Goal: Task Accomplishment & Management: Use online tool/utility

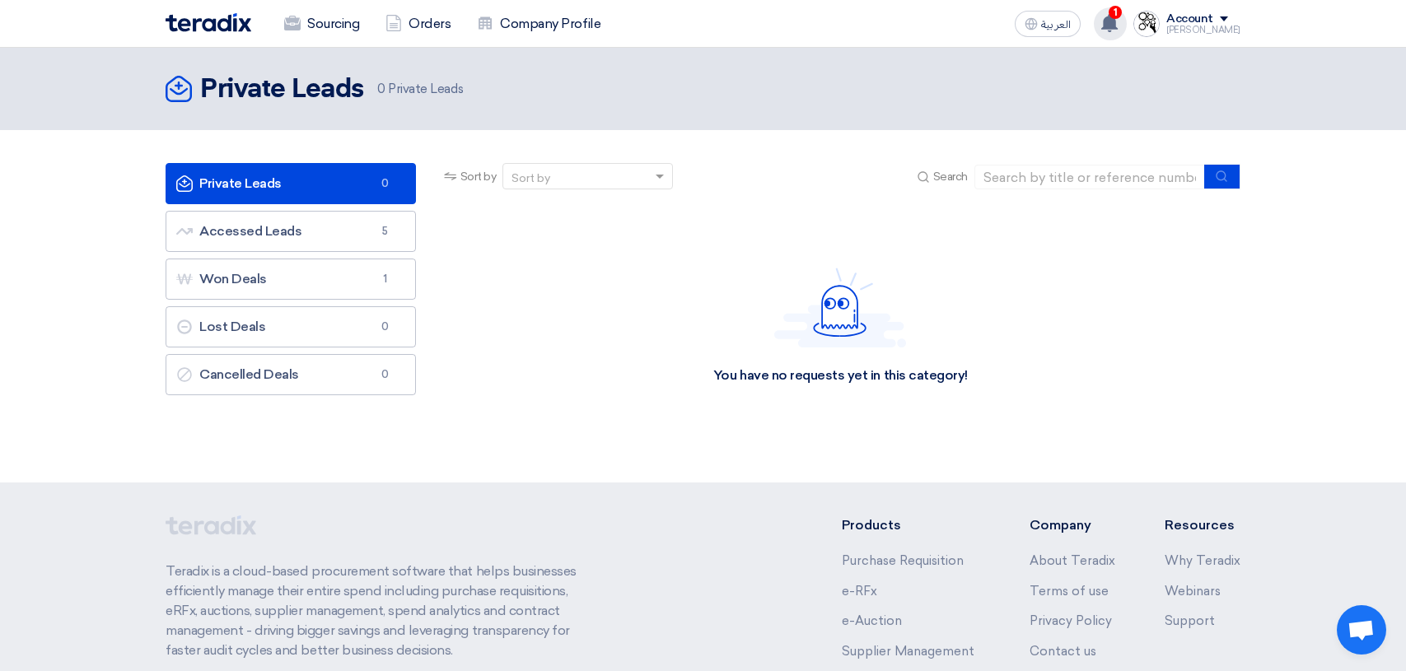
click at [1117, 19] on use at bounding box center [1109, 23] width 16 height 18
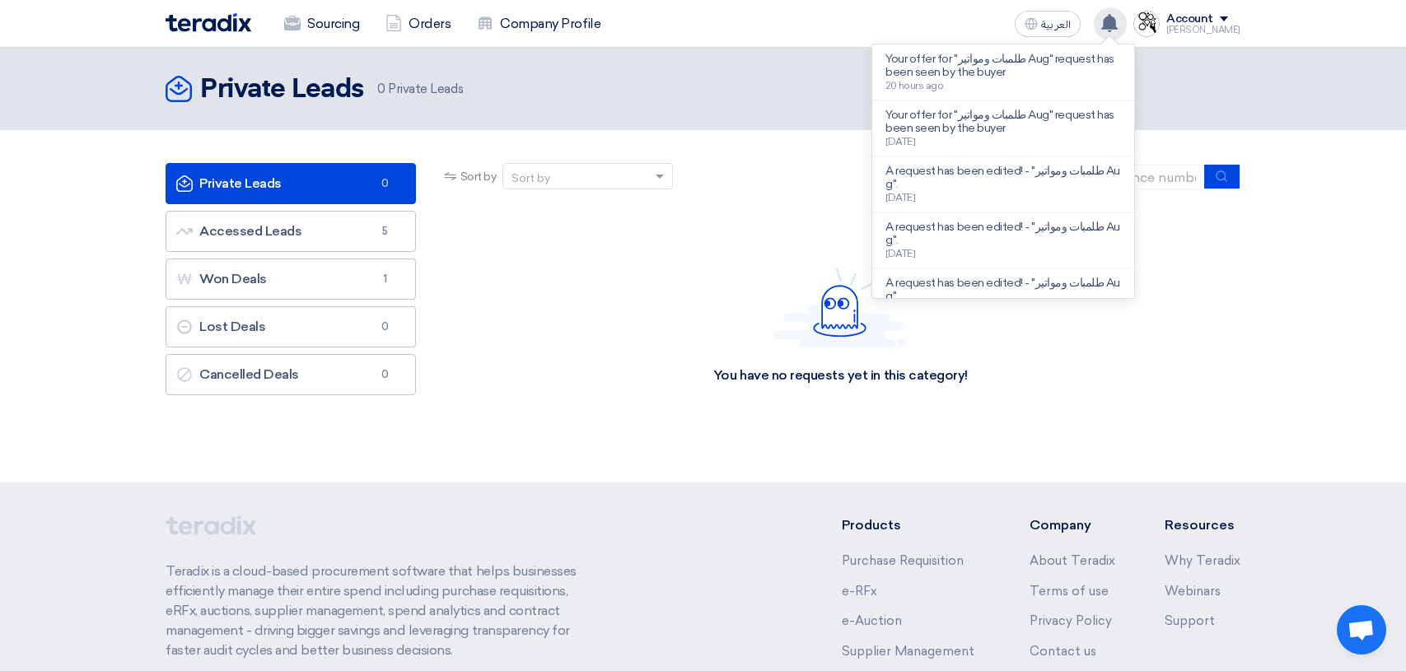
click at [1117, 19] on use at bounding box center [1109, 23] width 16 height 18
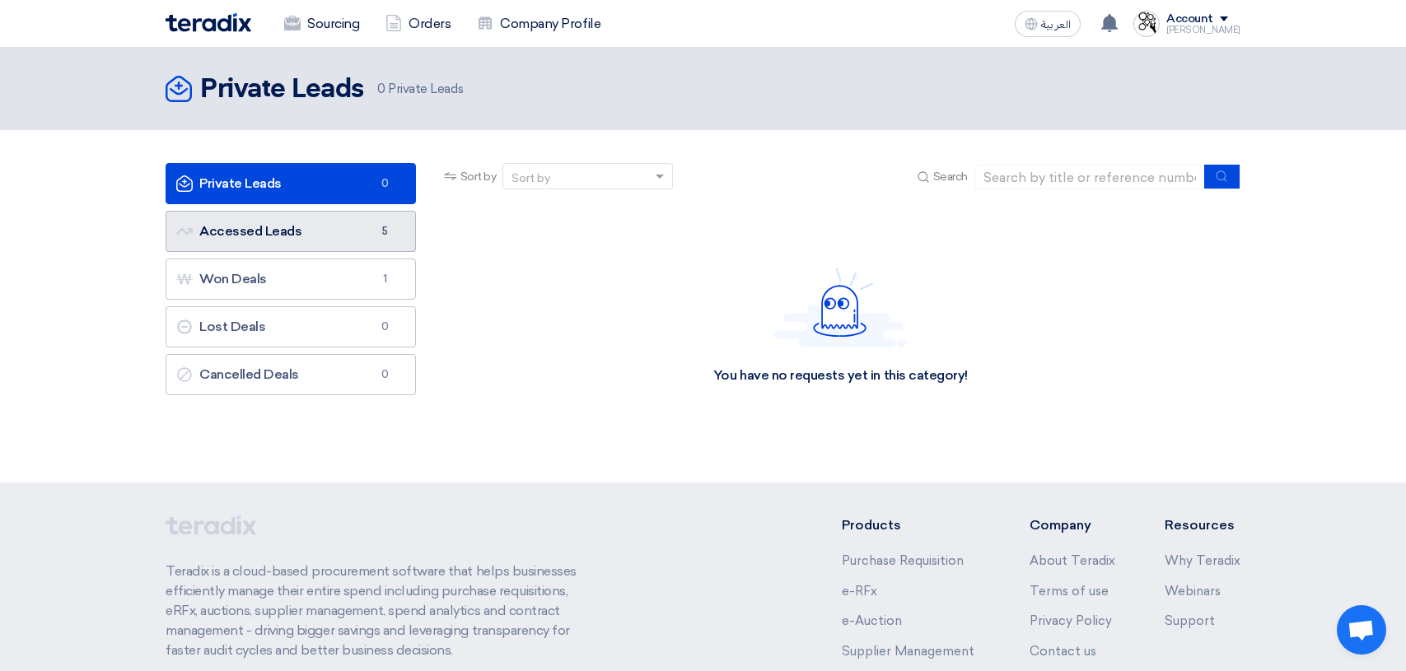
click at [259, 230] on link "Accessed Leads Accessed Leads 5" at bounding box center [291, 231] width 250 height 41
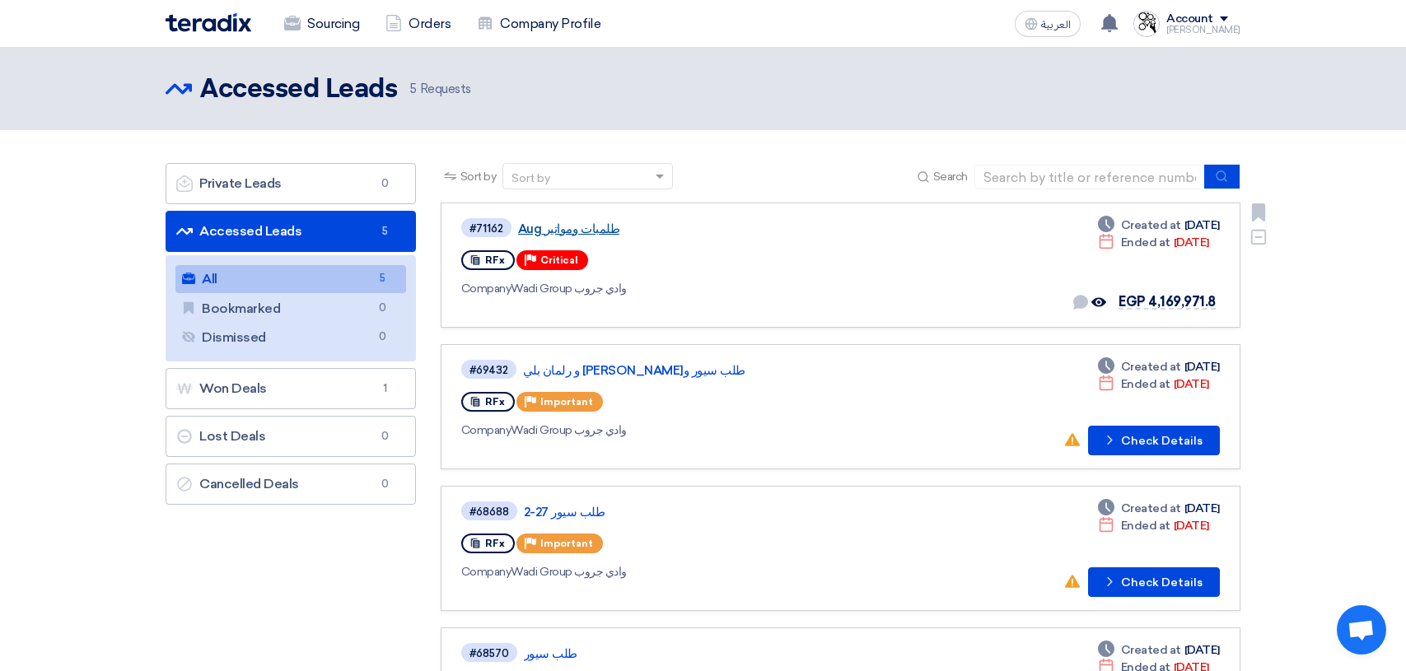
click at [567, 235] on link "طلمبات ومواتير Aug" at bounding box center [724, 229] width 412 height 15
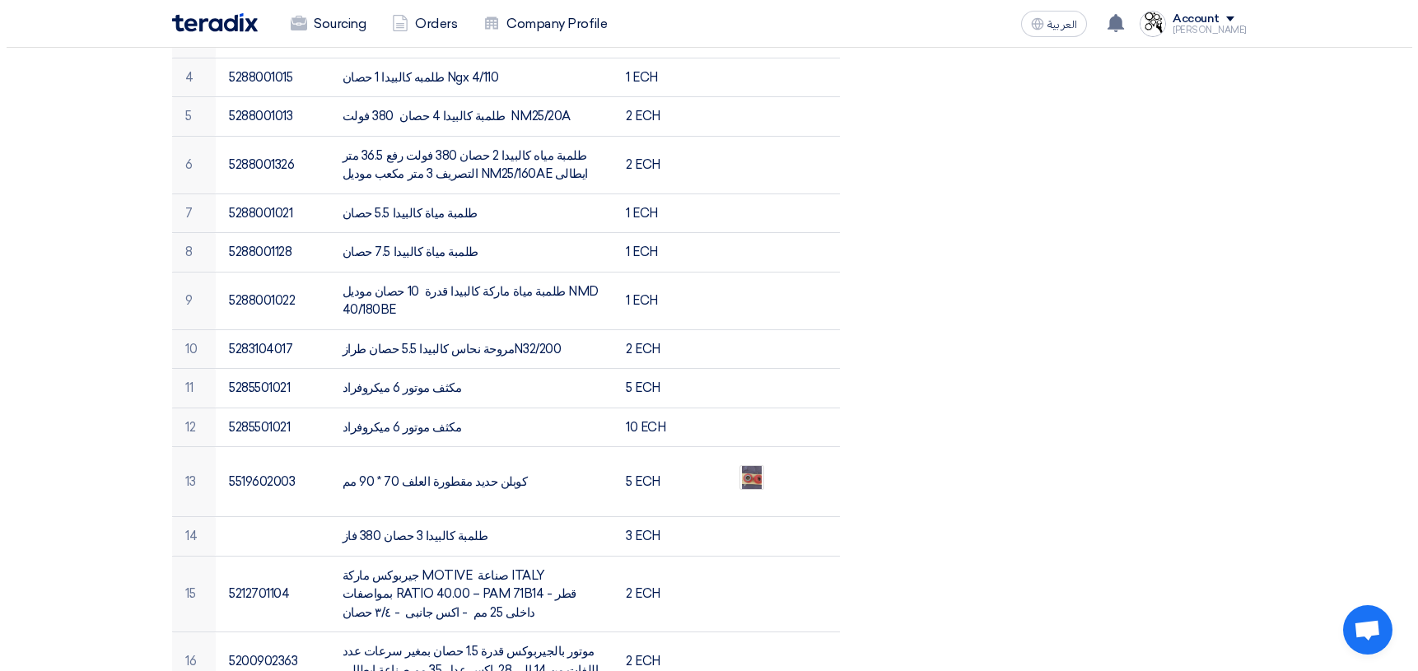
scroll to position [823, 0]
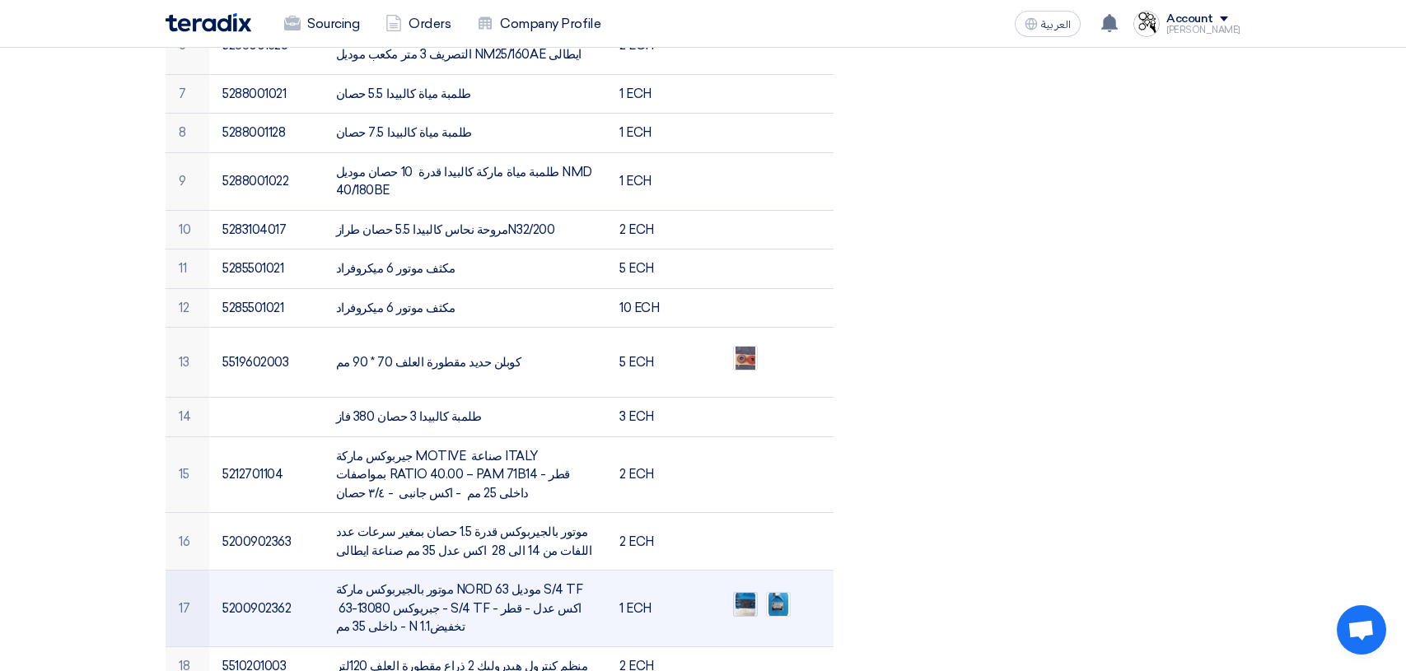
click at [748, 590] on img at bounding box center [745, 605] width 23 height 30
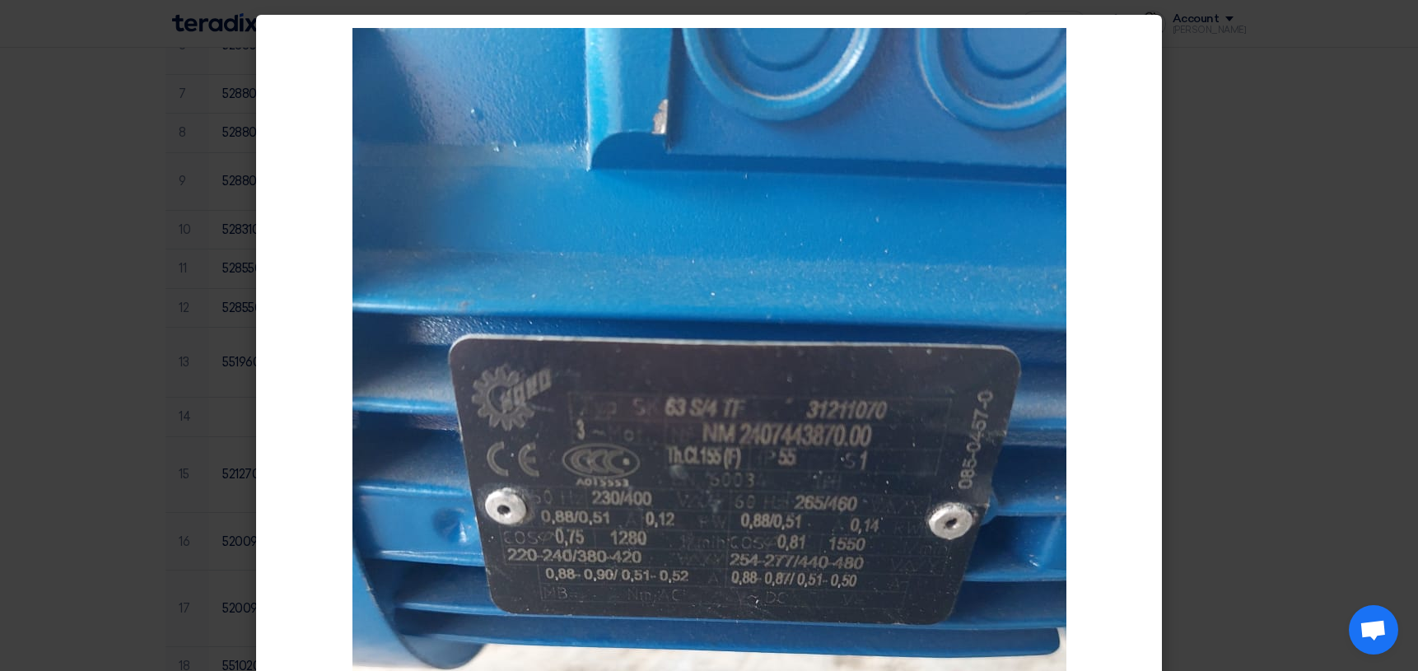
click at [939, 301] on img at bounding box center [709, 504] width 714 height 952
click at [1307, 375] on modal-container at bounding box center [709, 335] width 1418 height 671
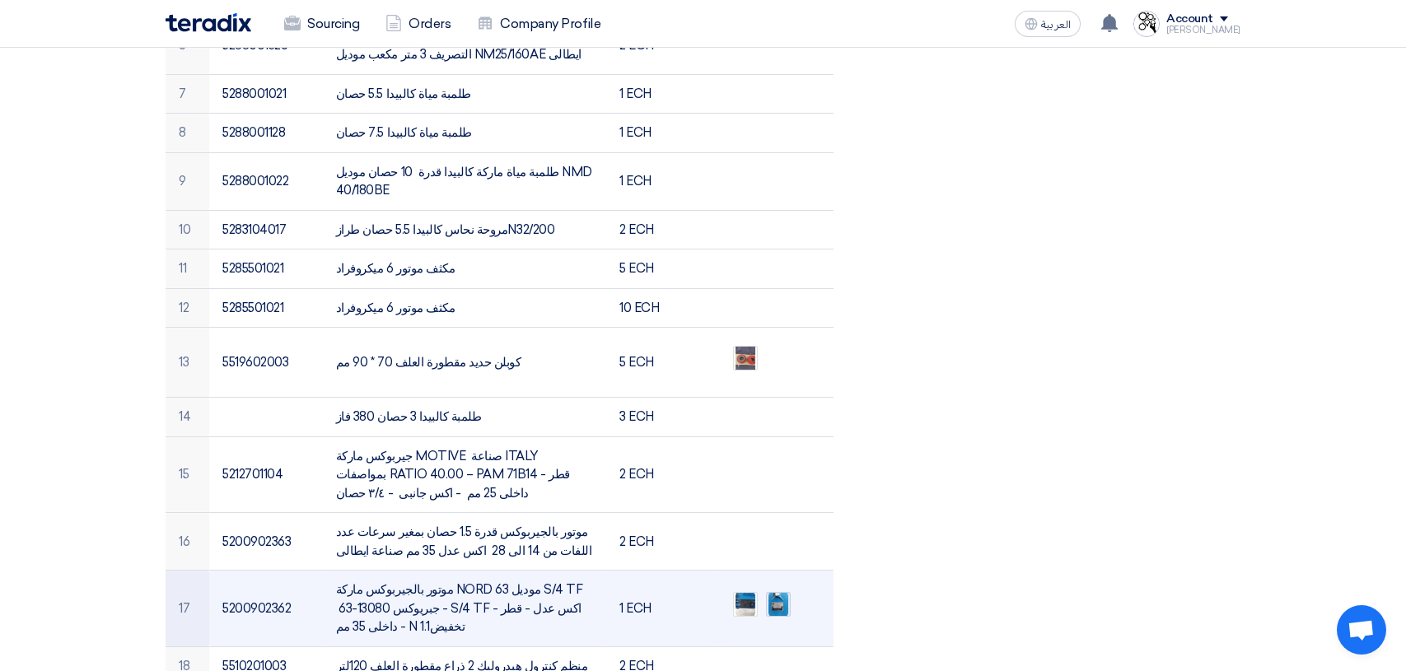
click at [777, 590] on img at bounding box center [778, 605] width 23 height 30
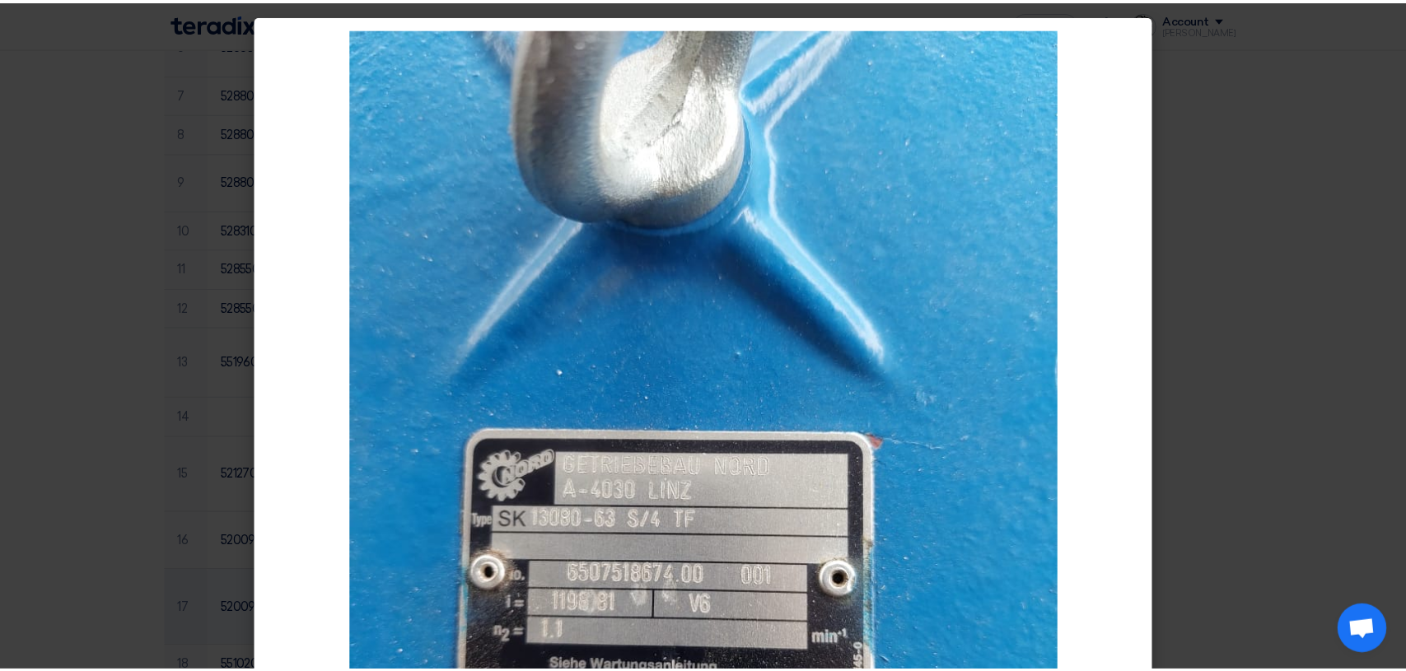
scroll to position [82, 0]
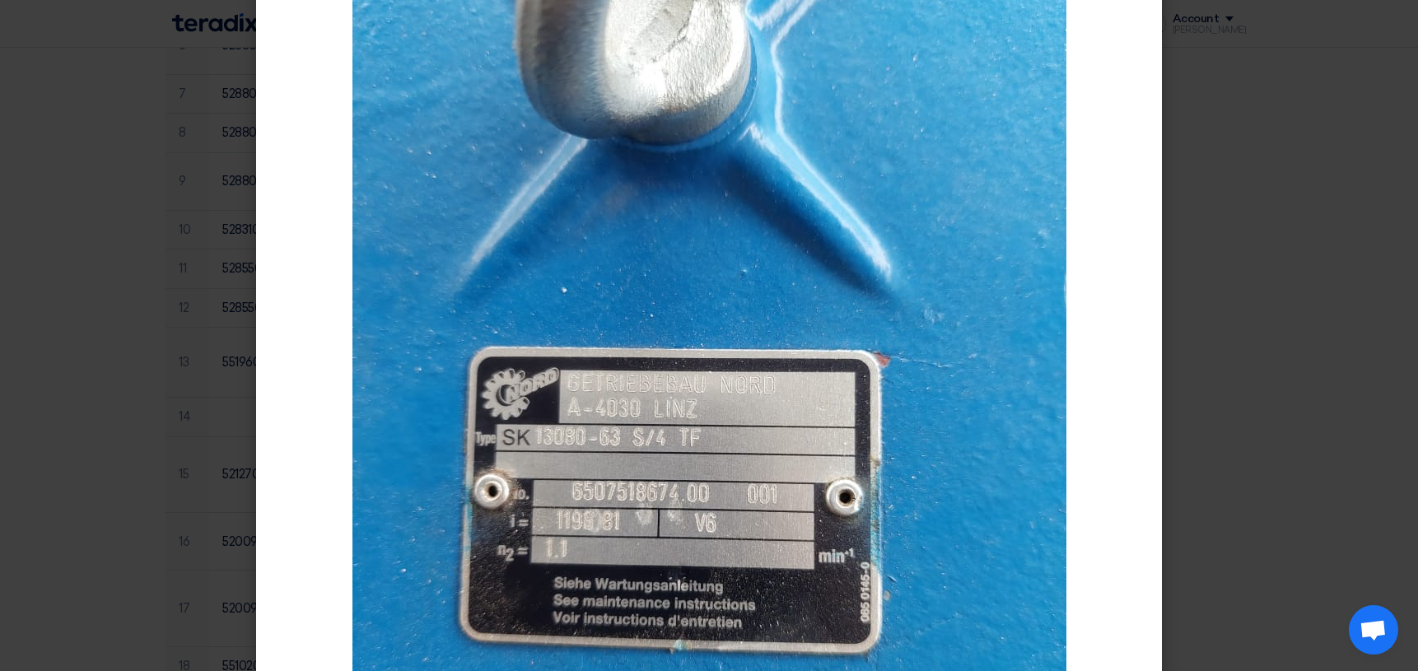
click at [1352, 254] on modal-container at bounding box center [709, 335] width 1418 height 671
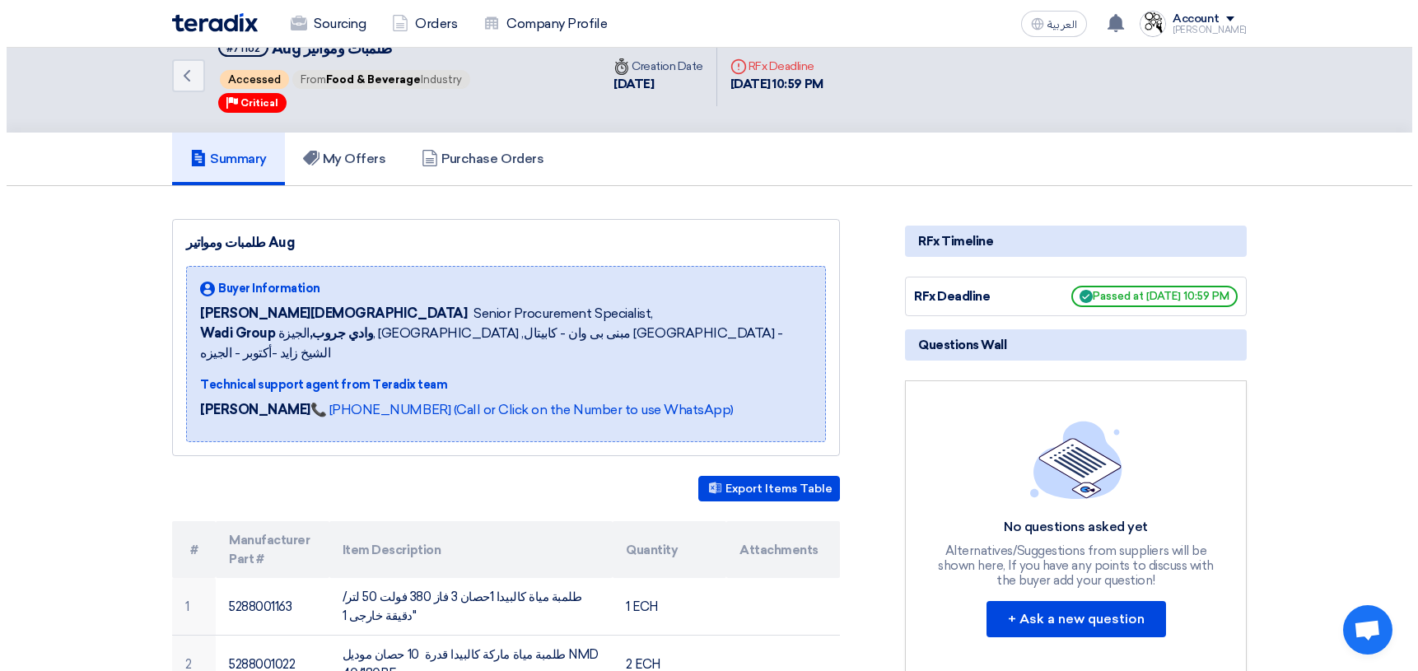
scroll to position [0, 0]
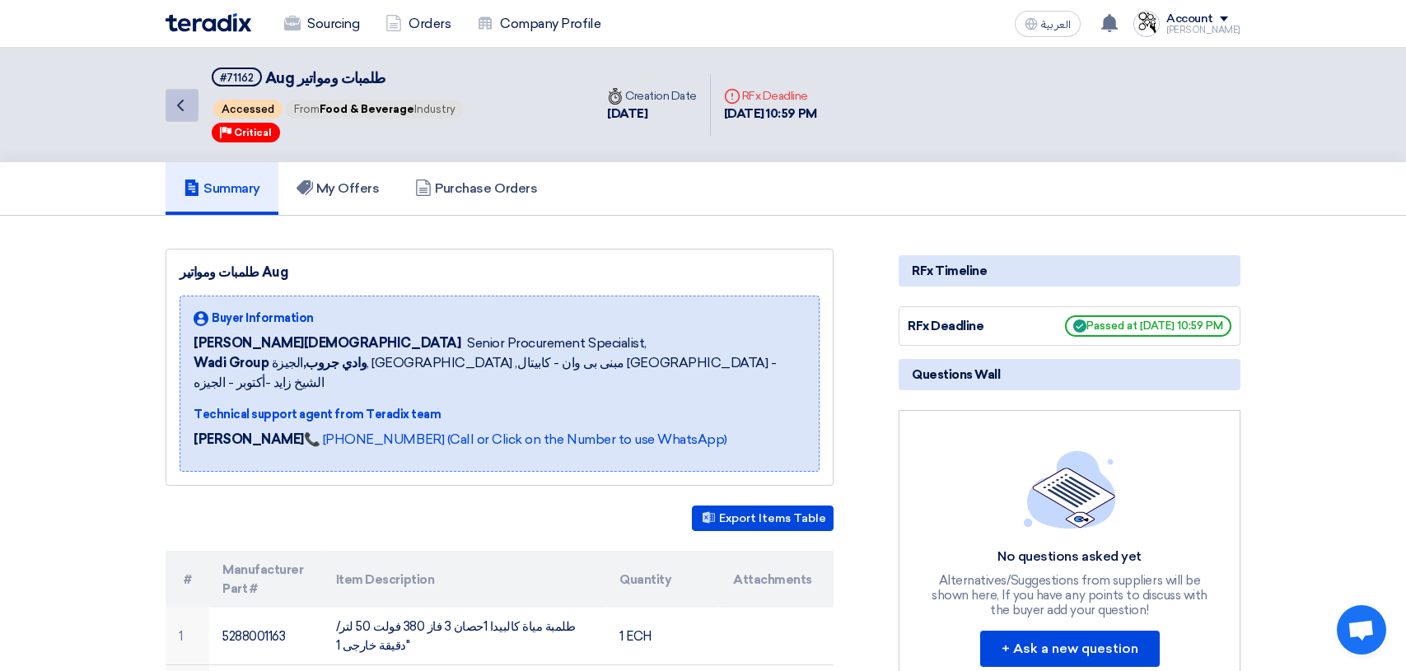
click at [182, 101] on use at bounding box center [180, 106] width 7 height 12
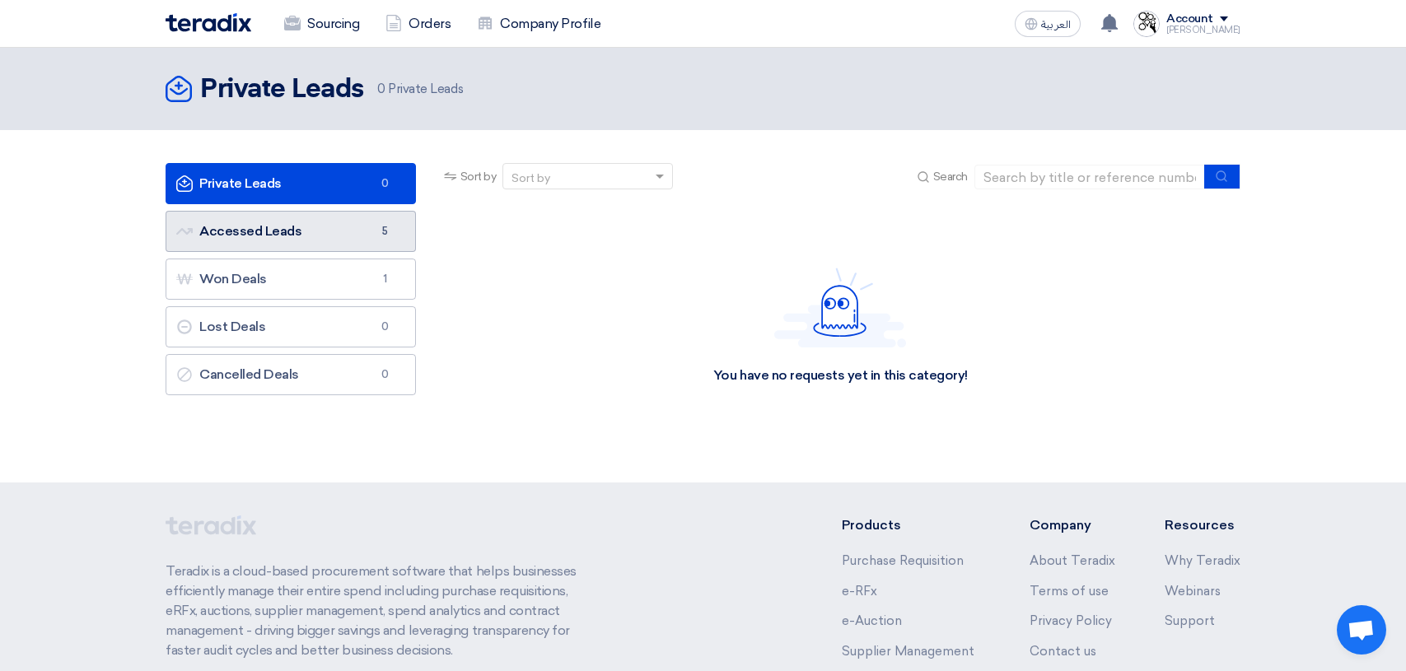
click at [230, 219] on link "Accessed Leads Accessed Leads 5" at bounding box center [291, 231] width 250 height 41
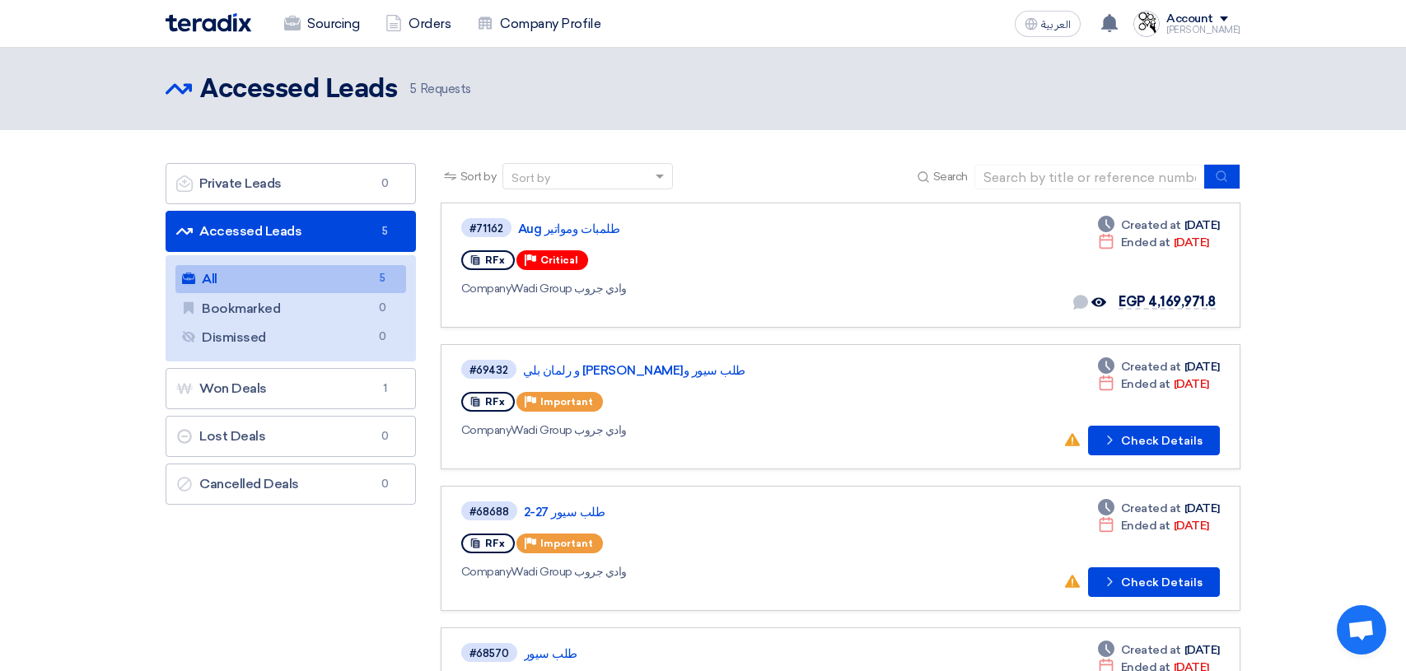
click at [1230, 24] on div "Account" at bounding box center [1203, 19] width 74 height 14
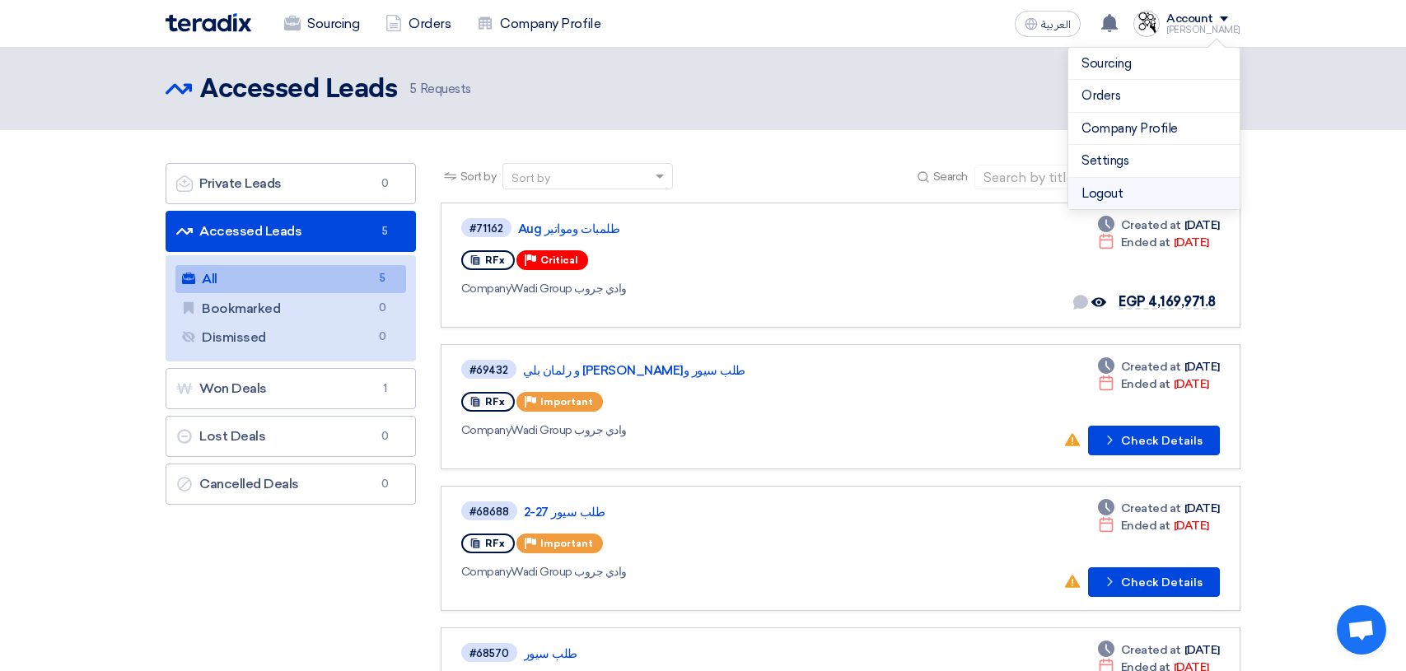
click at [1169, 195] on li "Logout" at bounding box center [1153, 194] width 171 height 32
